Goal: Task Accomplishment & Management: Use online tool/utility

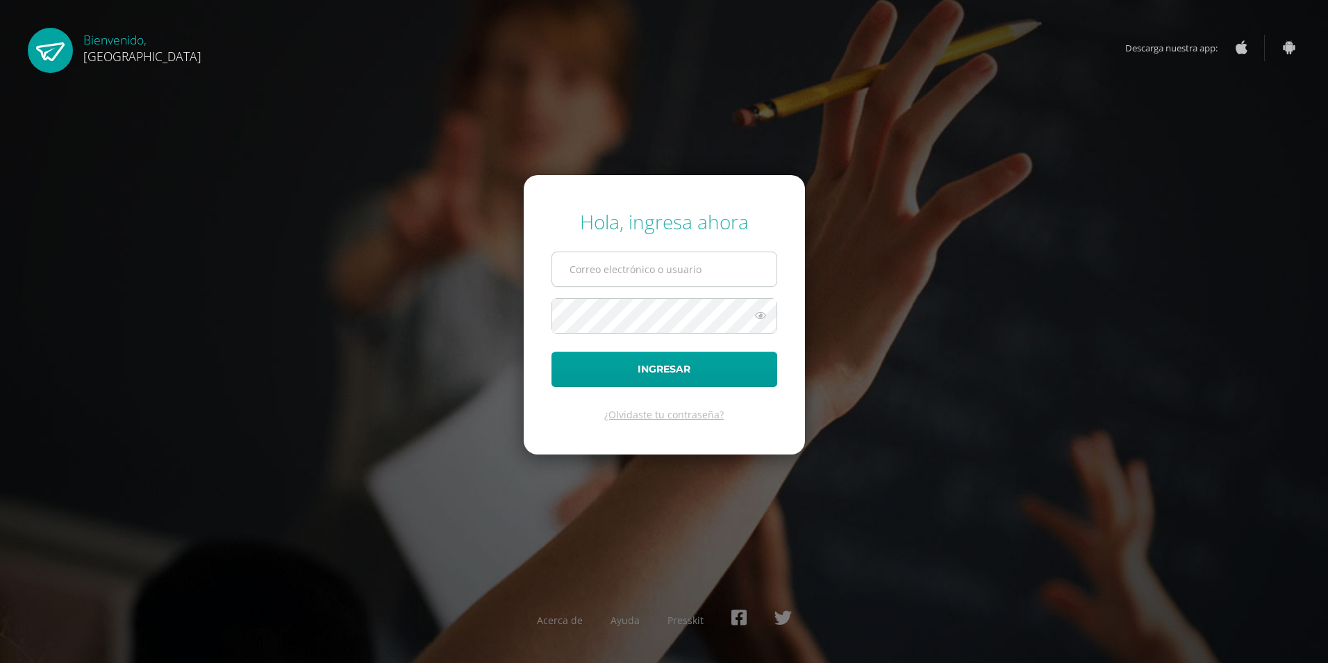
click at [625, 273] on input "text" at bounding box center [664, 269] width 224 height 34
type input "[EMAIL_ADDRESS][DOMAIN_NAME]"
click at [551, 351] on button "Ingresar" at bounding box center [664, 368] width 226 height 35
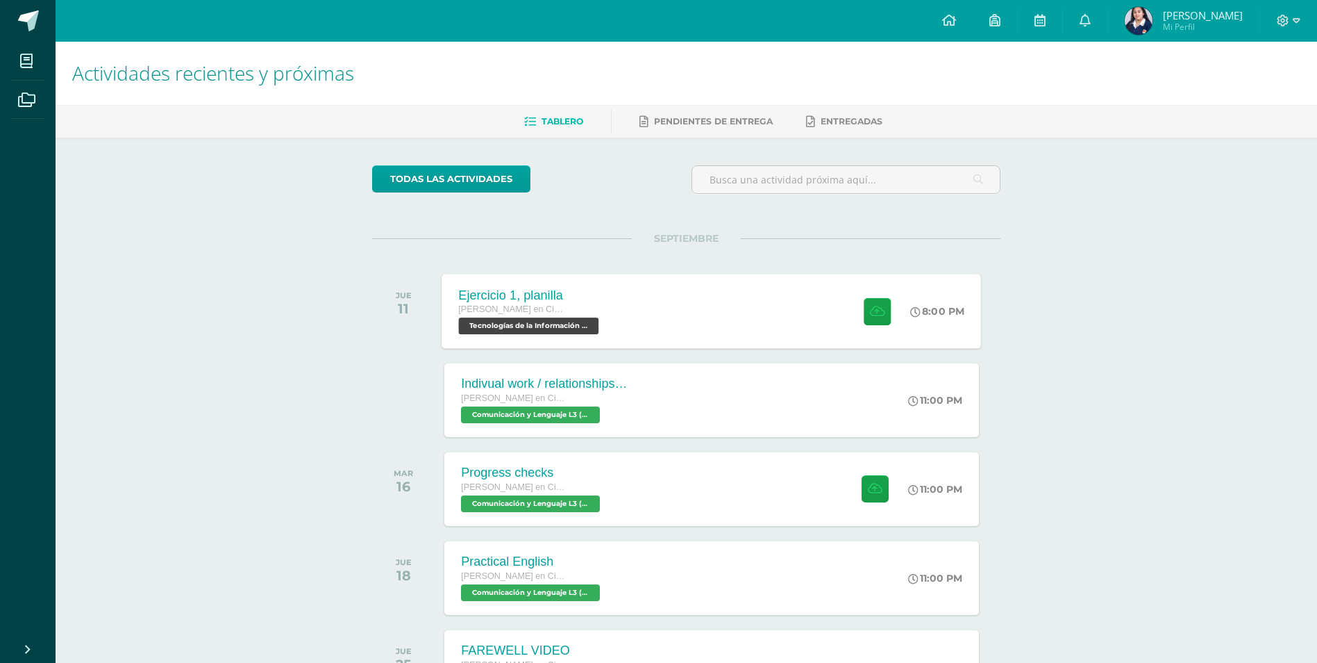
click at [693, 306] on div "Ejercicio 1, planilla Quinto Quinto Bachillerato en Ciencias y Letras Tecnologí…" at bounding box center [712, 311] width 540 height 74
